Goal: Task Accomplishment & Management: Use online tool/utility

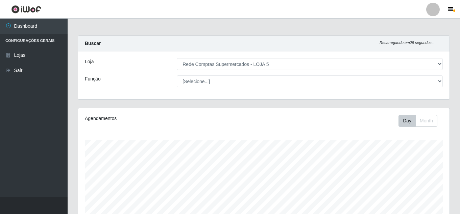
select select "397"
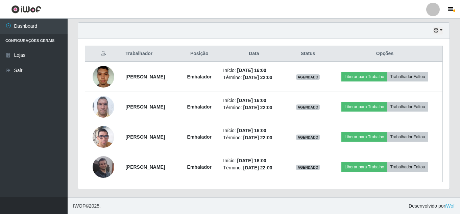
scroll to position [235, 0]
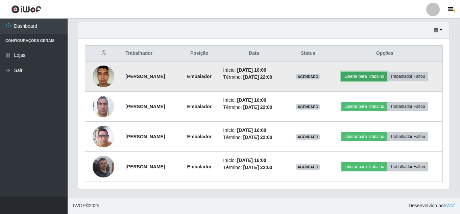
click at [379, 79] on button "Liberar para Trabalho" at bounding box center [364, 76] width 46 height 9
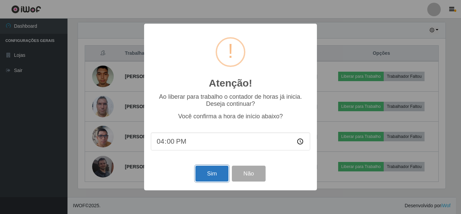
click at [218, 178] on button "Sim" at bounding box center [212, 173] width 33 height 16
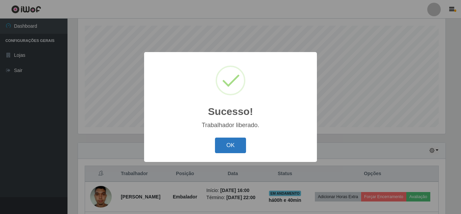
click at [232, 151] on button "OK" at bounding box center [230, 145] width 31 height 16
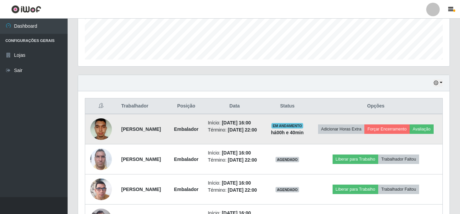
scroll to position [250, 0]
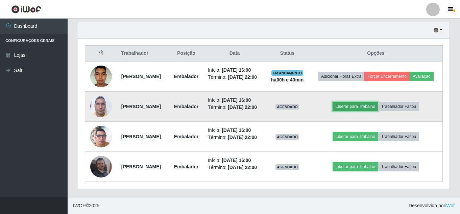
click at [354, 108] on button "Liberar para Trabalho" at bounding box center [355, 106] width 46 height 9
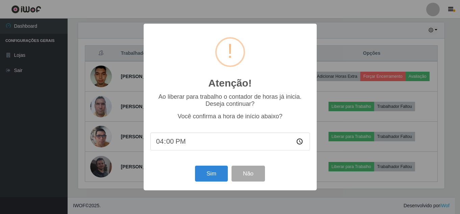
scroll to position [140, 368]
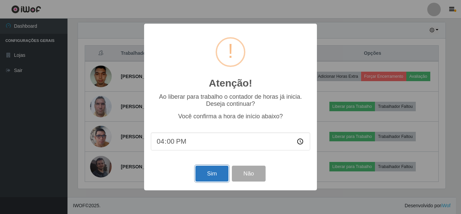
click at [217, 176] on button "Sim" at bounding box center [212, 173] width 33 height 16
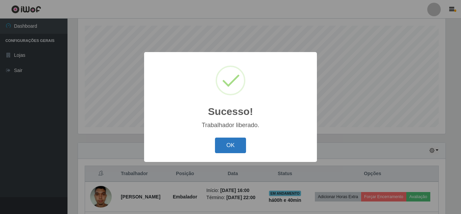
click at [228, 145] on button "OK" at bounding box center [230, 145] width 31 height 16
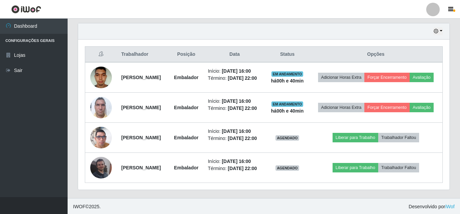
scroll to position [250, 0]
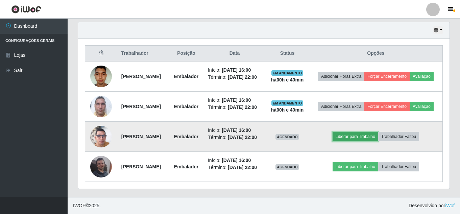
click at [368, 141] on button "Liberar para Trabalho" at bounding box center [355, 136] width 46 height 9
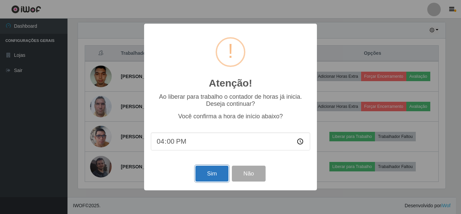
click at [216, 174] on button "Sim" at bounding box center [212, 173] width 33 height 16
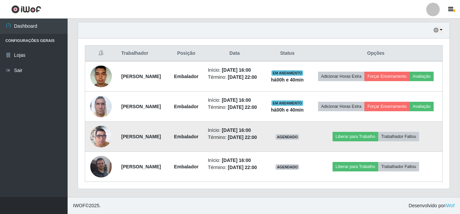
scroll to position [0, 0]
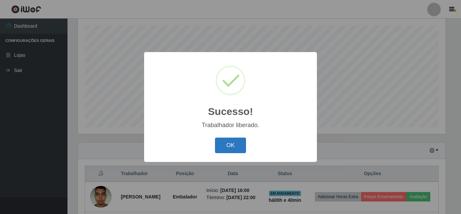
click at [236, 142] on button "OK" at bounding box center [230, 145] width 31 height 16
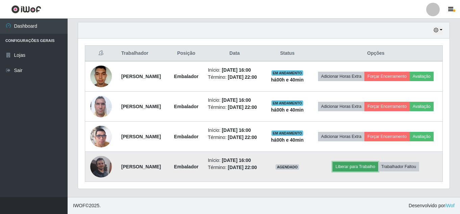
click at [360, 162] on button "Liberar para Trabalho" at bounding box center [355, 166] width 46 height 9
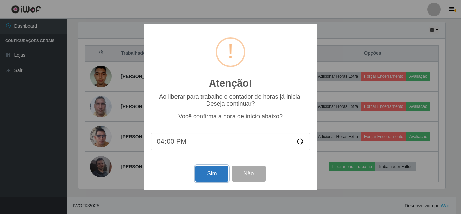
click at [223, 175] on button "Sim" at bounding box center [212, 173] width 33 height 16
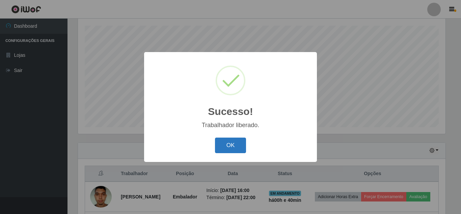
click at [232, 149] on button "OK" at bounding box center [230, 145] width 31 height 16
